Goal: Task Accomplishment & Management: Complete application form

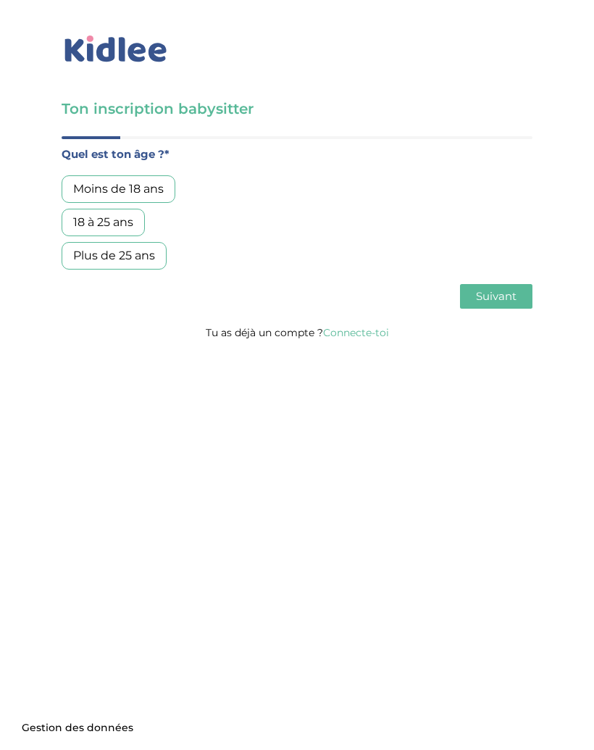
click at [374, 334] on link "Connecte-toi" at bounding box center [356, 332] width 66 height 13
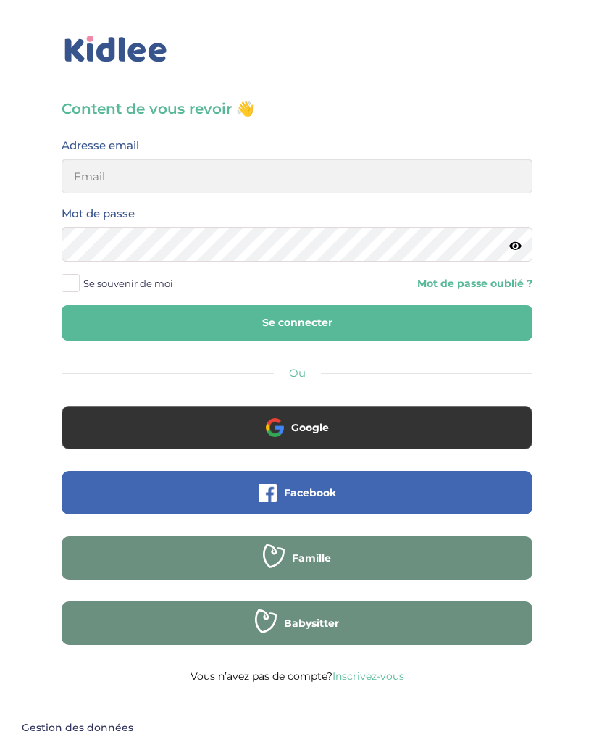
click at [382, 420] on button "Google" at bounding box center [297, 427] width 471 height 43
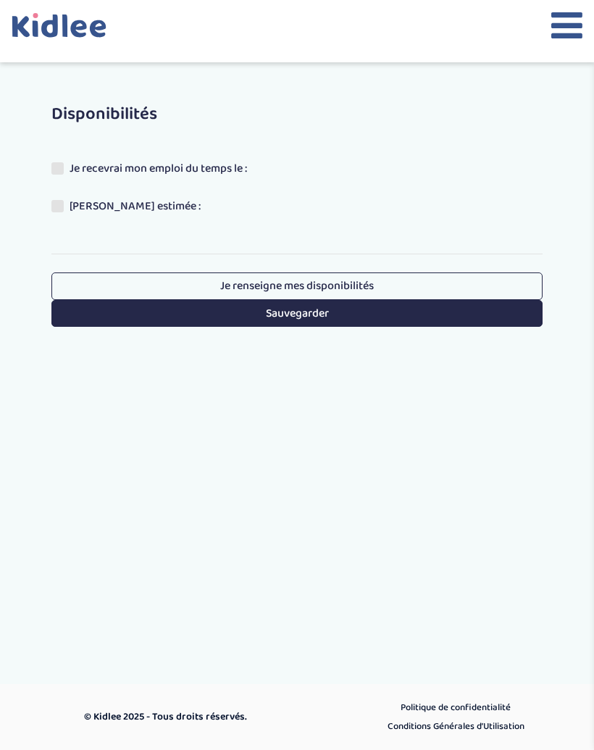
click at [63, 162] on label "Je recevrai mon emploi du temps le :" at bounding box center [154, 171] width 207 height 22
click at [0, 0] on input "Je recevrai mon emploi du temps le :" at bounding box center [0, 0] width 0 height 0
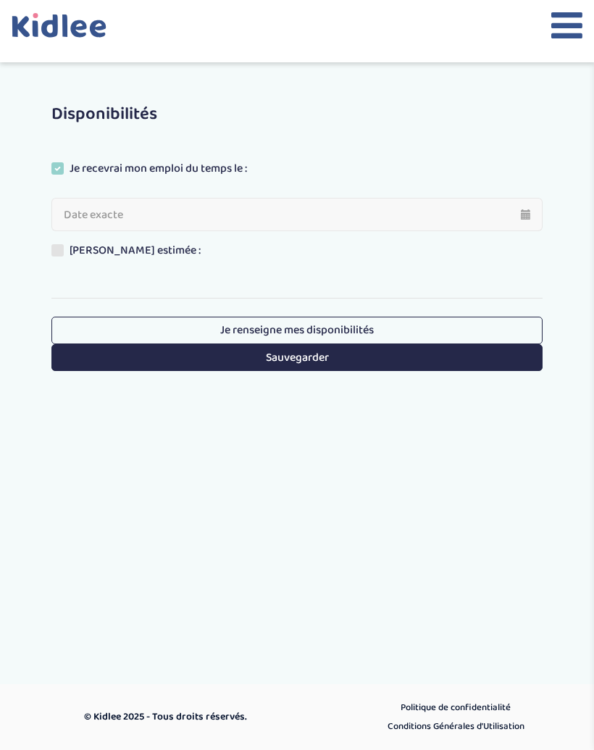
click at [86, 212] on input "text" at bounding box center [296, 214] width 491 height 33
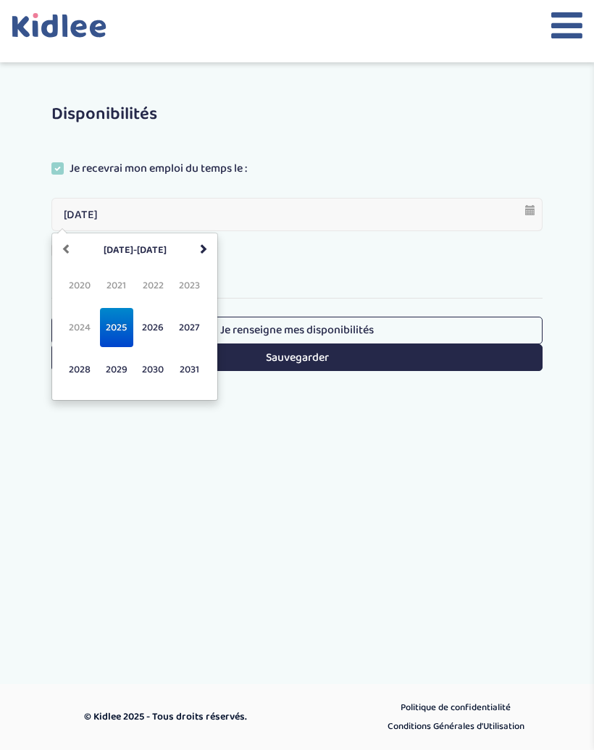
click at [130, 322] on span "2025" at bounding box center [116, 327] width 33 height 39
click at [88, 373] on span "sept." at bounding box center [79, 369] width 33 height 39
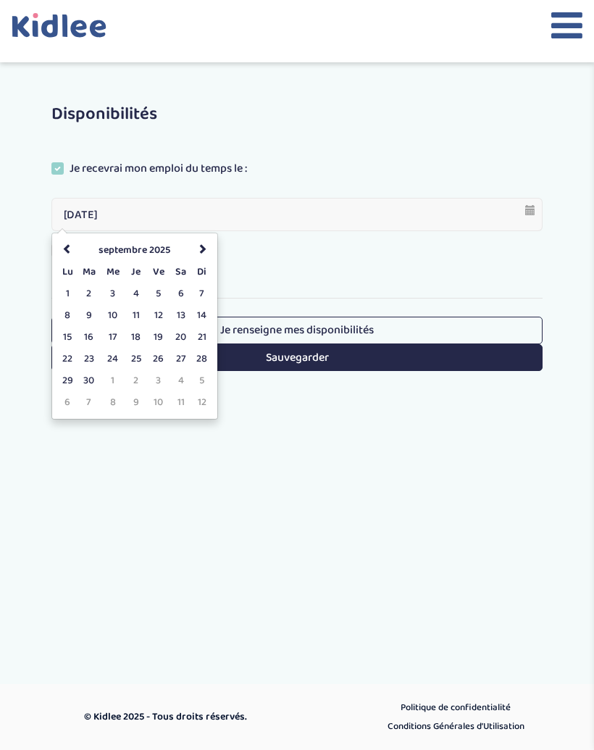
click at [116, 293] on td "3" at bounding box center [113, 294] width 24 height 22
type input "03-09-2025"
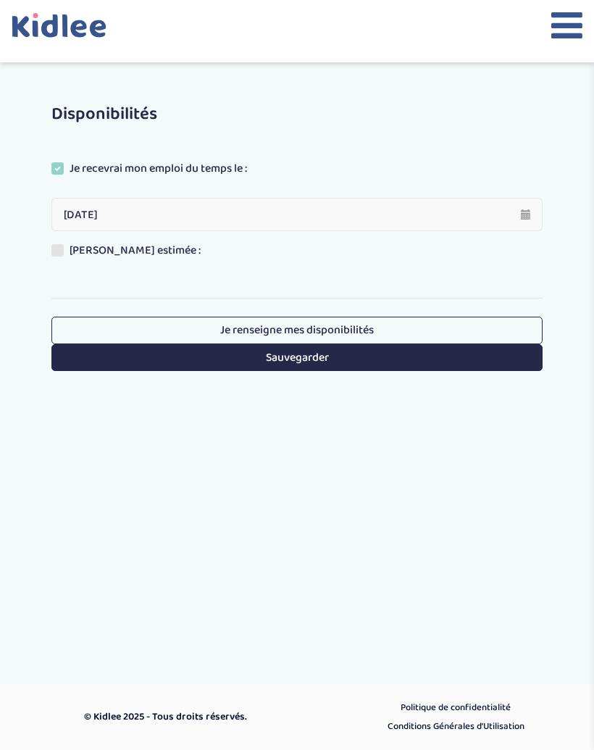
click at [425, 355] on button "Sauvegarder" at bounding box center [296, 357] width 491 height 27
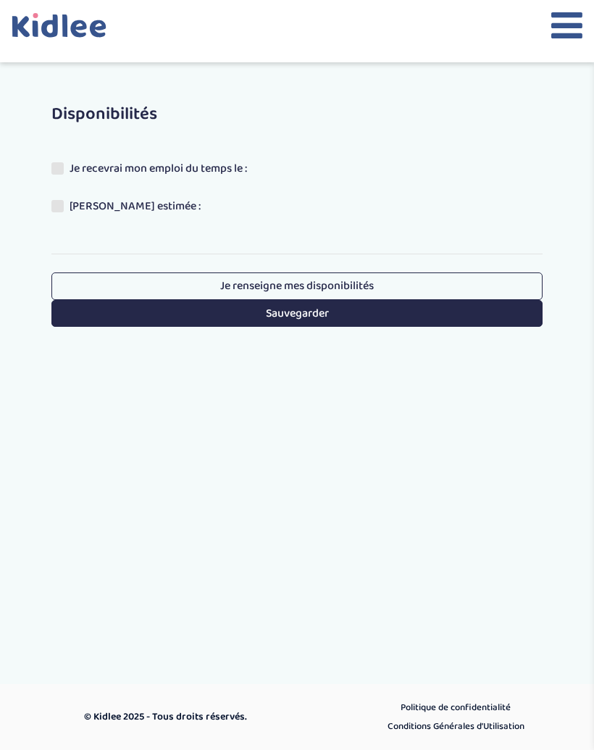
click at [562, 25] on icon at bounding box center [567, 25] width 31 height 36
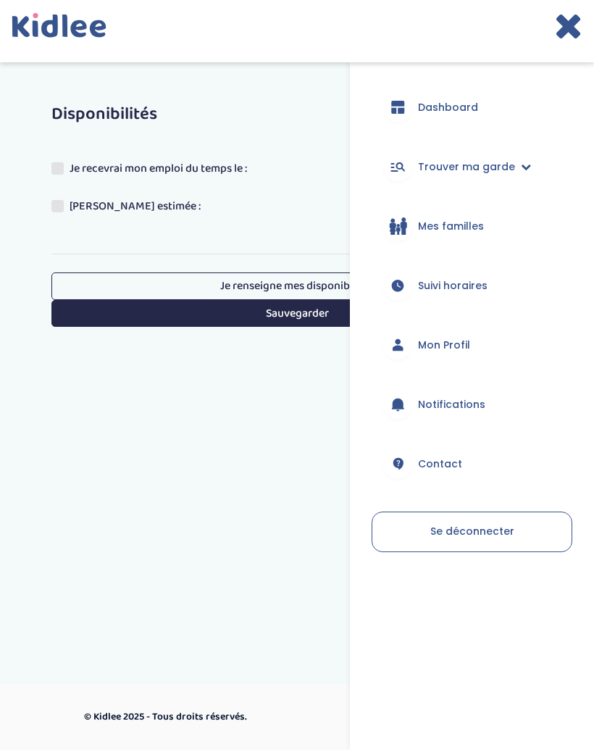
click at [486, 112] on link "Dashboard" at bounding box center [472, 107] width 201 height 52
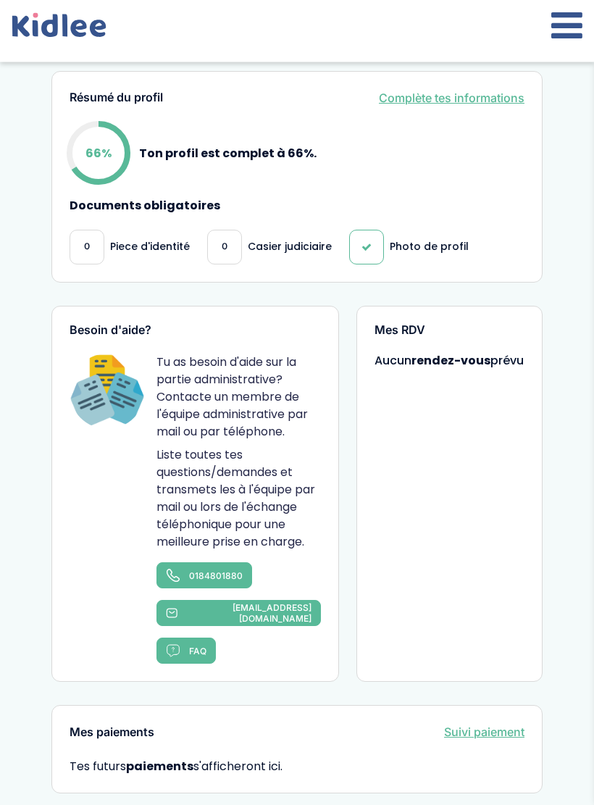
scroll to position [761, 0]
click at [230, 246] on div "0" at bounding box center [224, 247] width 35 height 35
click at [321, 254] on p "Casier judiciaire" at bounding box center [290, 246] width 84 height 15
click at [488, 102] on link "Complète tes informations" at bounding box center [452, 97] width 146 height 17
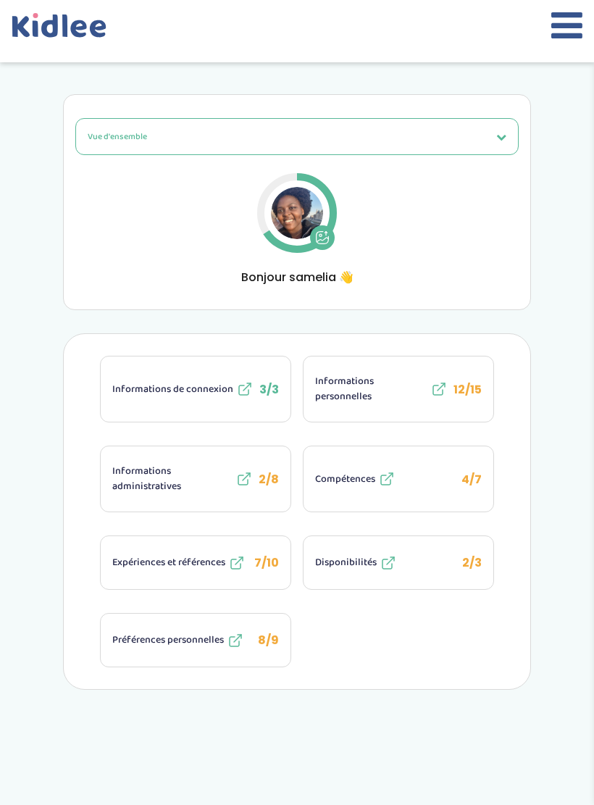
click at [151, 476] on span "Informations administratives" at bounding box center [172, 479] width 120 height 30
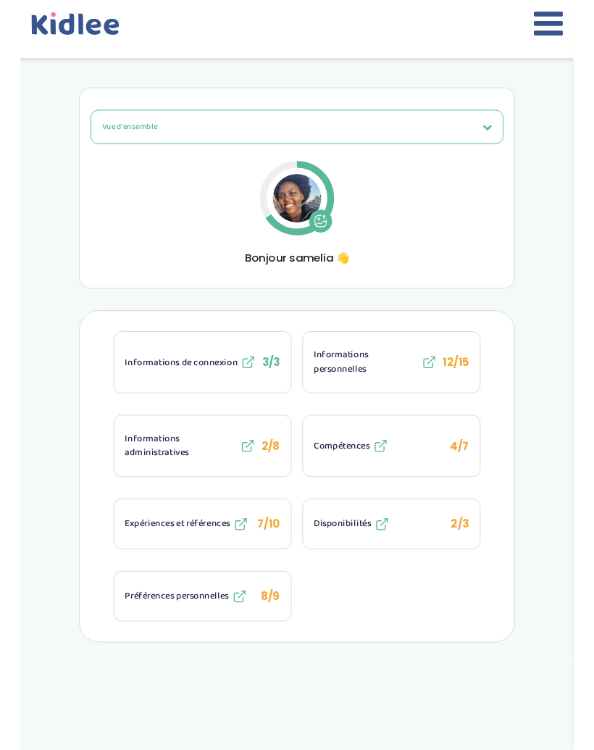
scroll to position [43, 0]
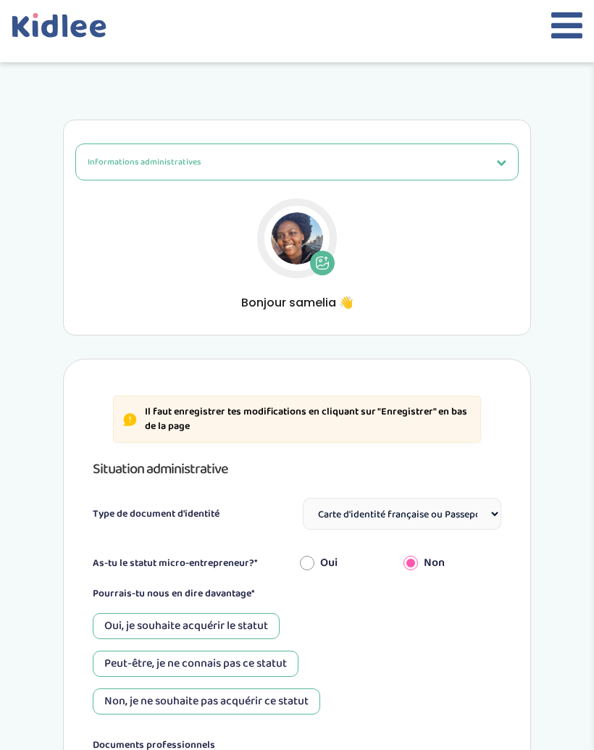
select select "Carte d'identité française ou Passeport français daté de moins de 5 ans"
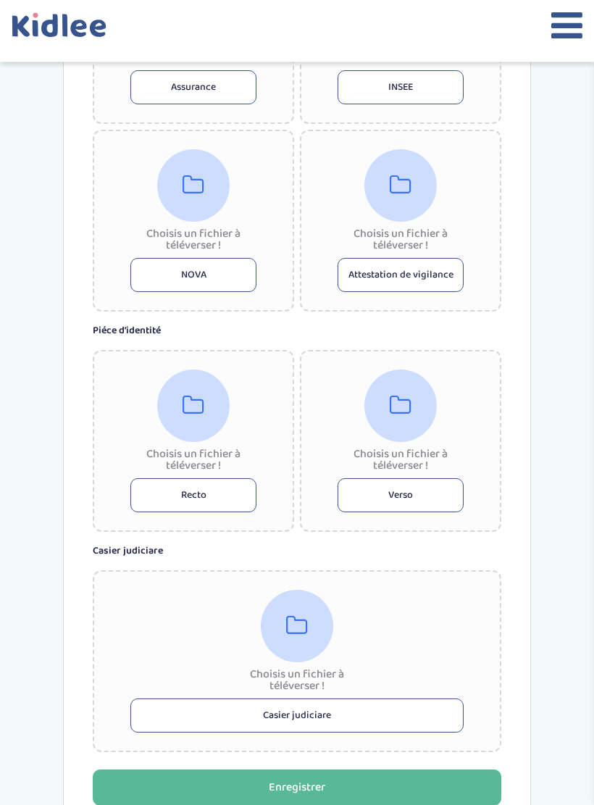
scroll to position [823, 0]
click at [402, 710] on button "Casier judiciare" at bounding box center [296, 716] width 333 height 34
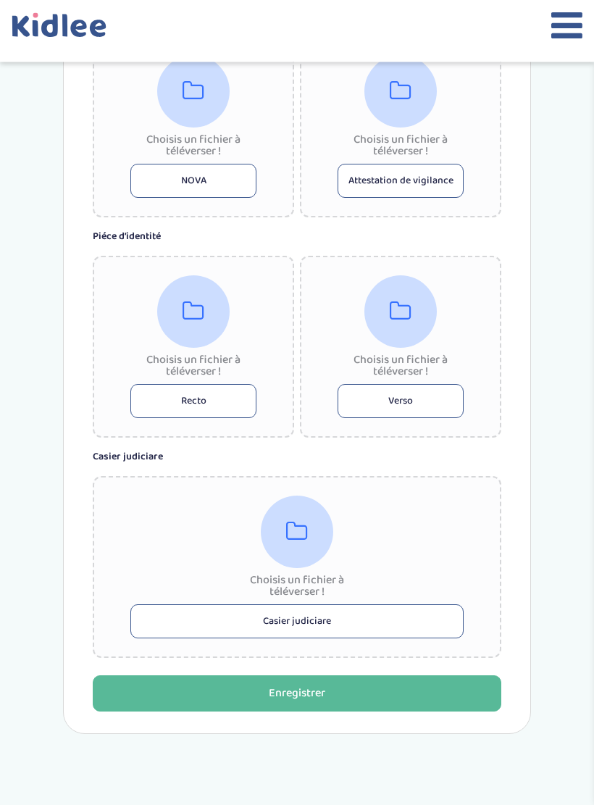
scroll to position [918, 0]
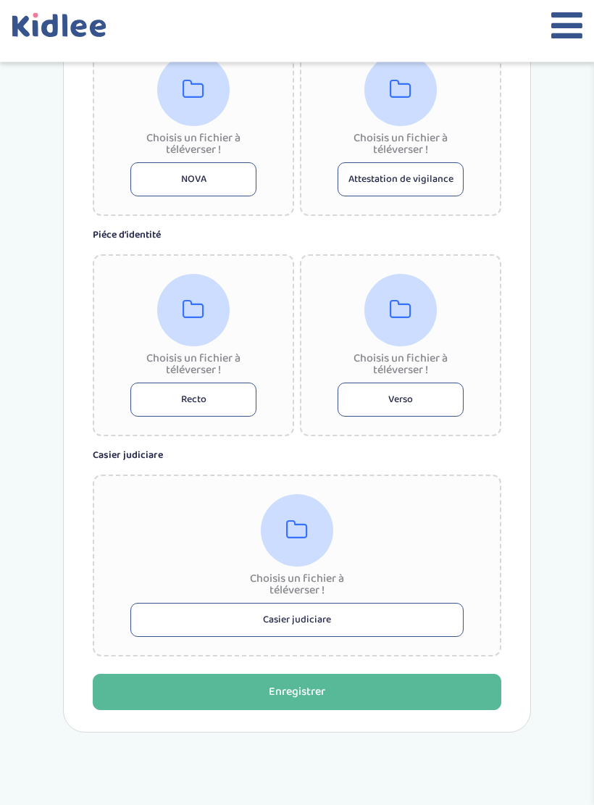
click at [426, 520] on div "Choisis un fichier à téléverser ! Casier judiciare" at bounding box center [297, 566] width 409 height 182
click at [300, 517] on div at bounding box center [297, 531] width 72 height 72
click at [303, 529] on icon at bounding box center [297, 531] width 22 height 23
click at [323, 612] on button "Casier judiciare" at bounding box center [296, 621] width 333 height 34
click at [402, 332] on div at bounding box center [401, 311] width 72 height 72
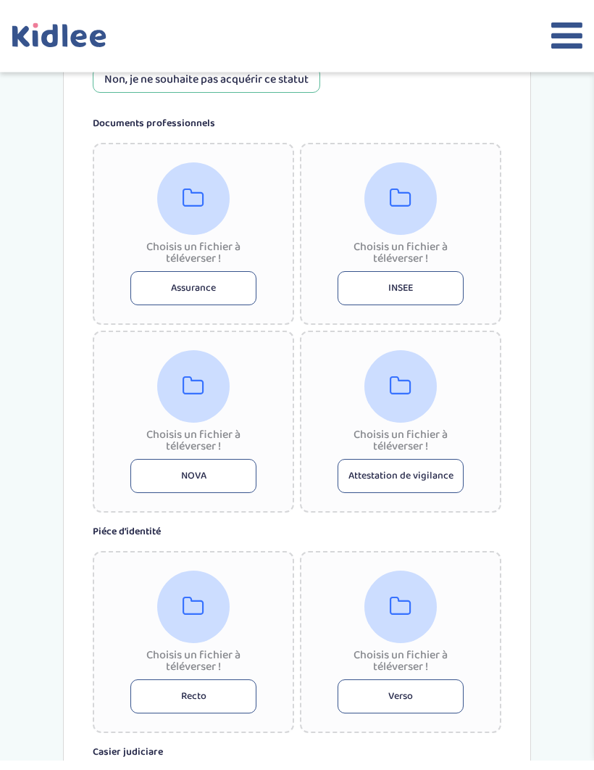
scroll to position [619, 0]
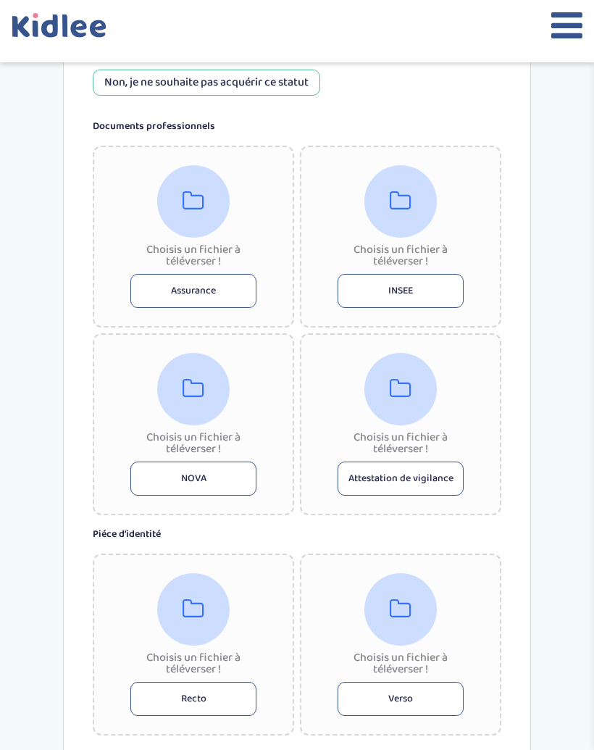
click at [399, 283] on button "INSEE" at bounding box center [401, 291] width 126 height 34
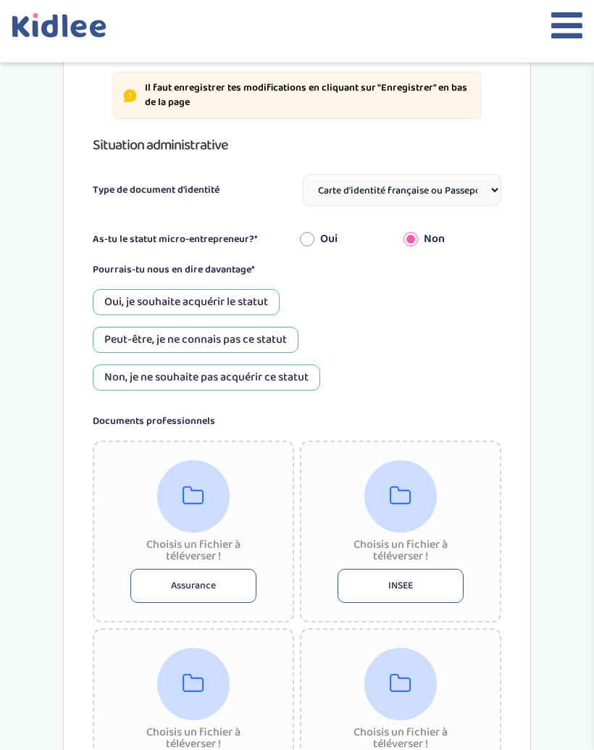
scroll to position [323, 0]
click at [470, 186] on select "Sélectionne Carte d'identité française ou Passeport français daté de moins de 5…" at bounding box center [402, 191] width 199 height 32
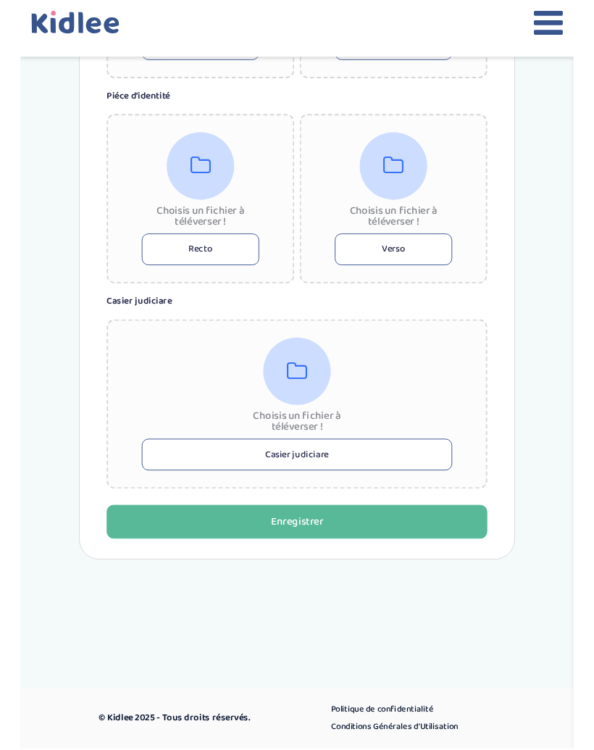
scroll to position [1105, 0]
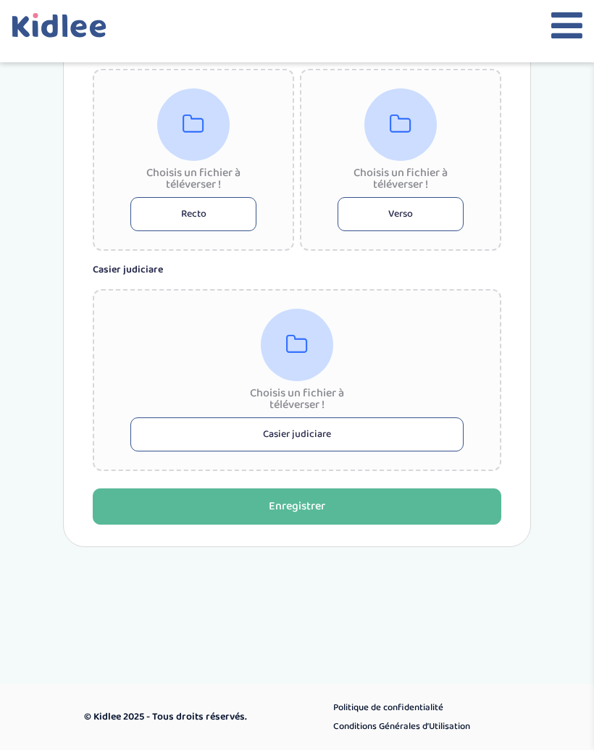
click at [352, 436] on button "Casier judiciare" at bounding box center [296, 434] width 333 height 34
click at [310, 335] on div at bounding box center [297, 345] width 72 height 72
click at [577, 12] on icon at bounding box center [567, 25] width 31 height 36
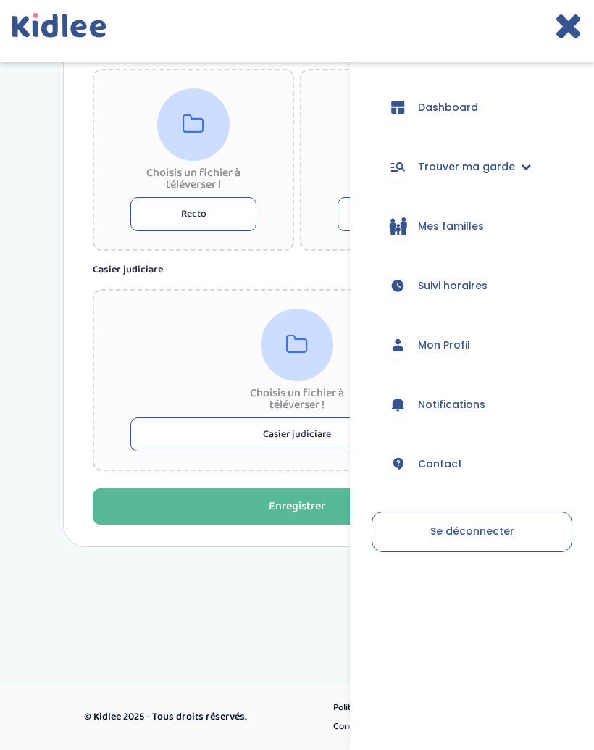
click at [469, 354] on link "Mon Profil" at bounding box center [472, 345] width 201 height 52
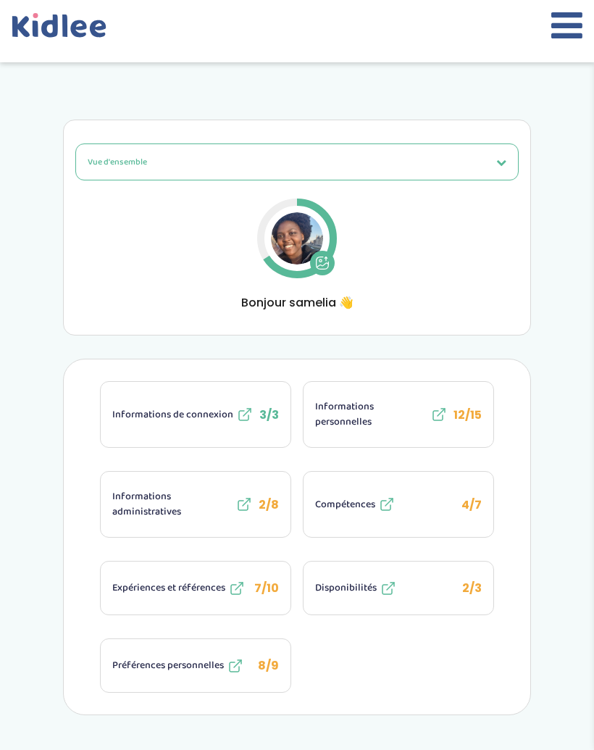
click at [266, 499] on span "2/8" at bounding box center [269, 504] width 20 height 17
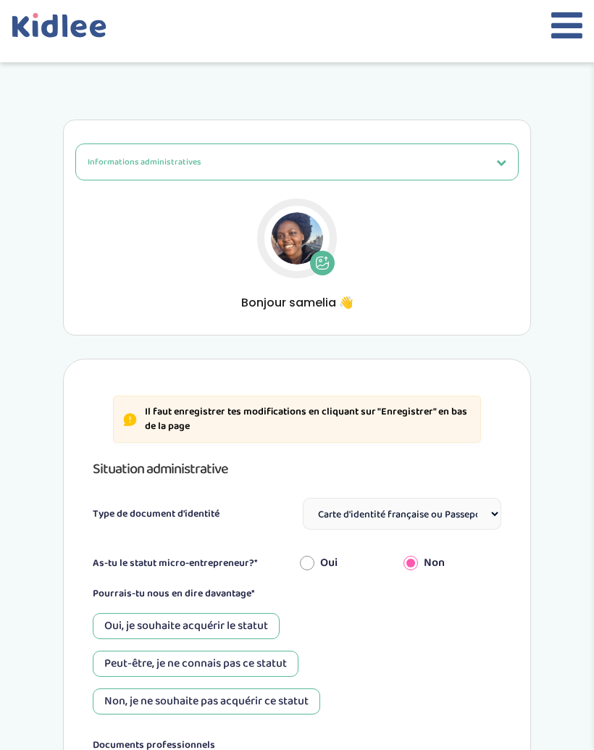
select select "Carte d'identité française ou Passeport français daté de moins de 5 ans"
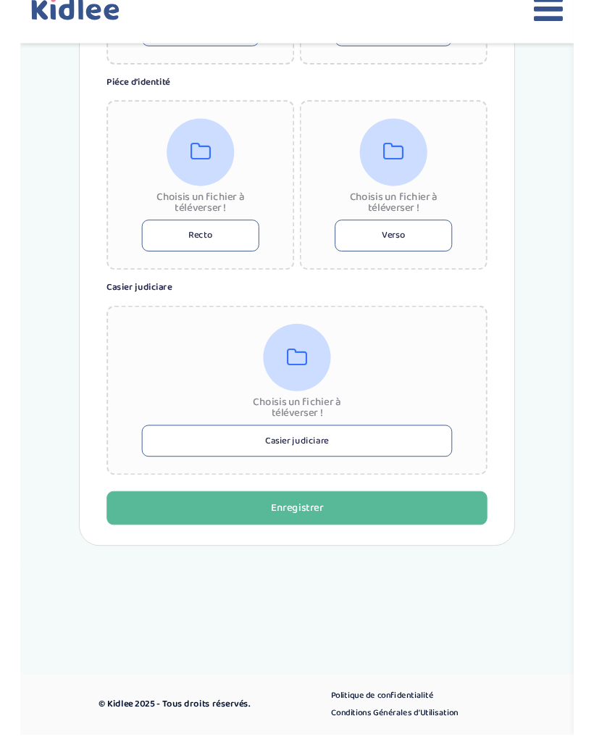
scroll to position [1105, 0]
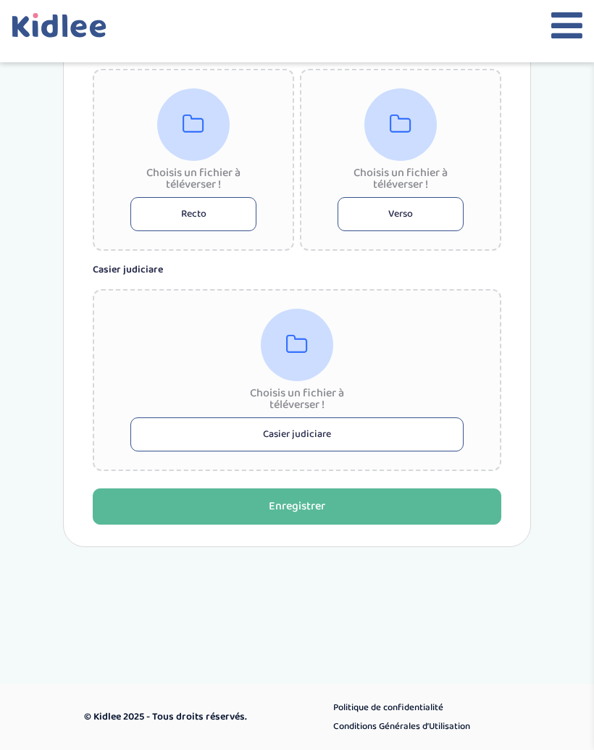
click at [300, 344] on icon at bounding box center [297, 344] width 22 height 23
click at [299, 356] on icon at bounding box center [297, 344] width 22 height 23
click at [299, 422] on button "Casier judiciare" at bounding box center [296, 434] width 333 height 34
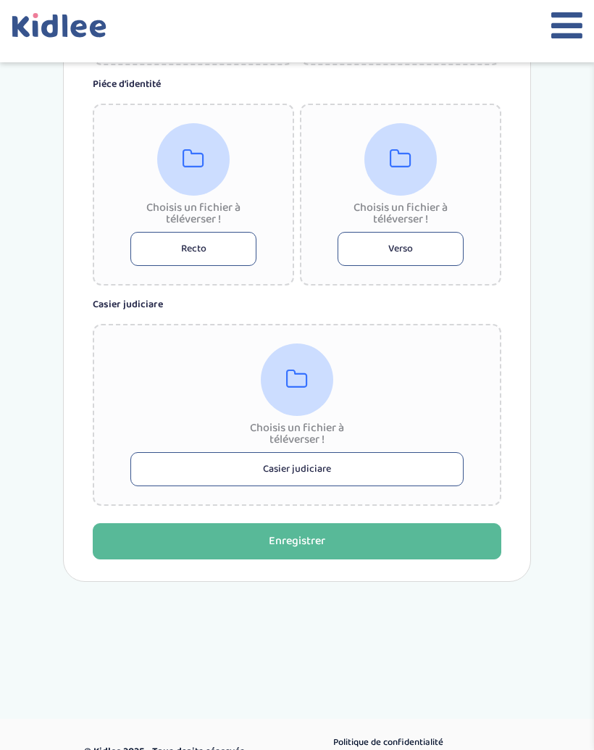
click at [568, 14] on icon at bounding box center [567, 25] width 31 height 36
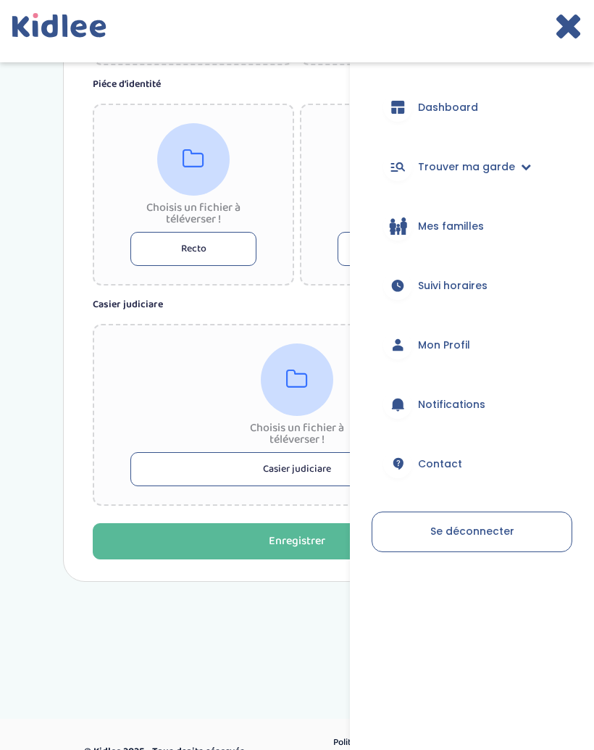
click at [70, 32] on icon at bounding box center [63, 31] width 102 height 37
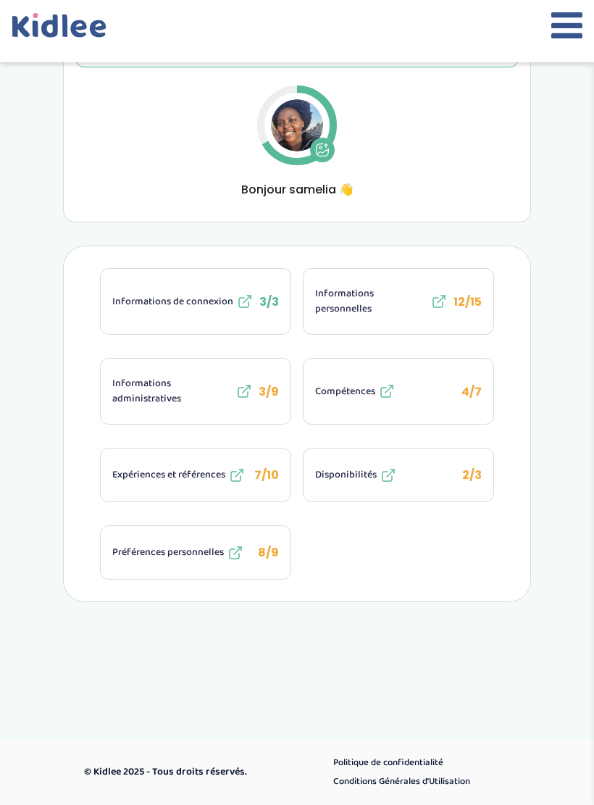
click at [262, 383] on span "3/9" at bounding box center [269, 391] width 20 height 17
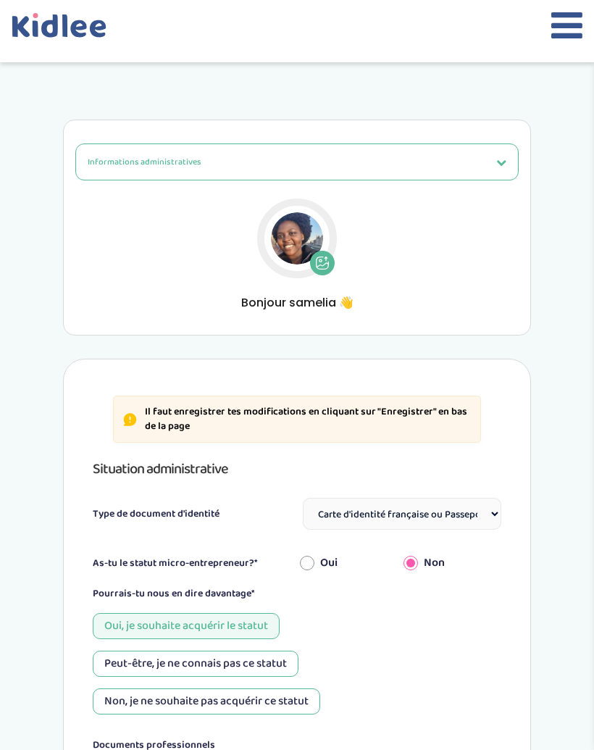
select select "Carte d'identité française ou Passeport français daté de moins de 5 ans"
click at [57, 20] on icon at bounding box center [49, 25] width 17 height 22
